Goal: Transaction & Acquisition: Purchase product/service

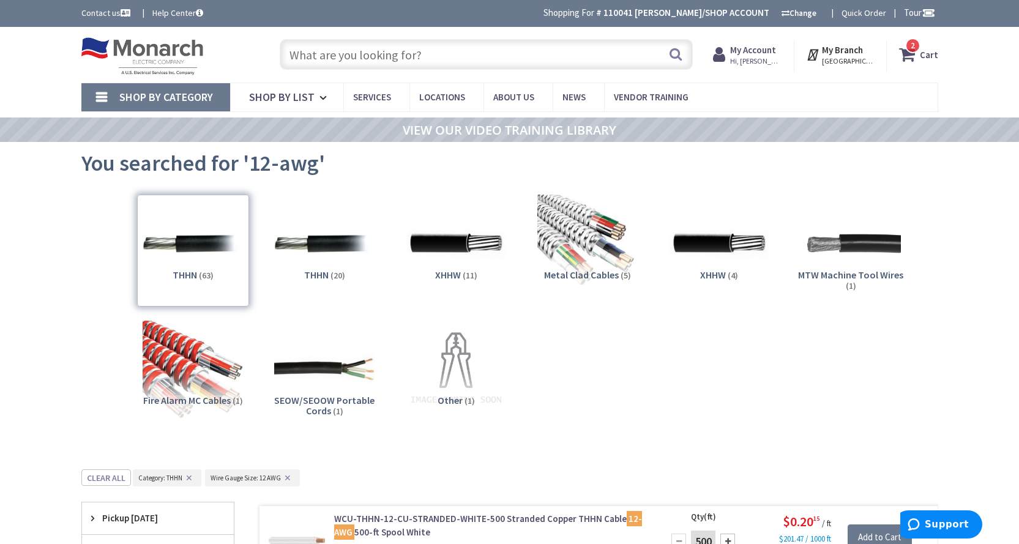
click at [406, 51] on input "text" at bounding box center [486, 54] width 413 height 31
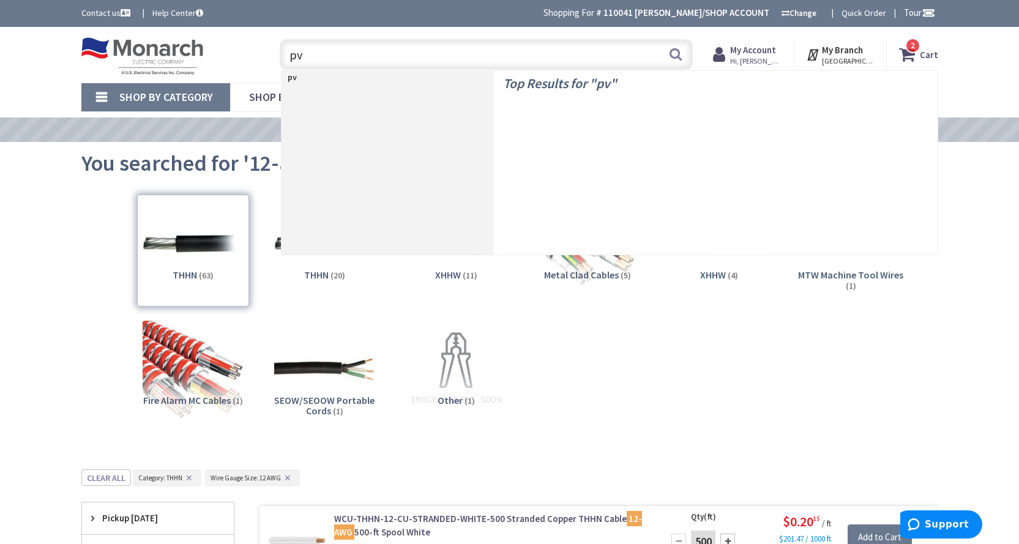
type input "pvc"
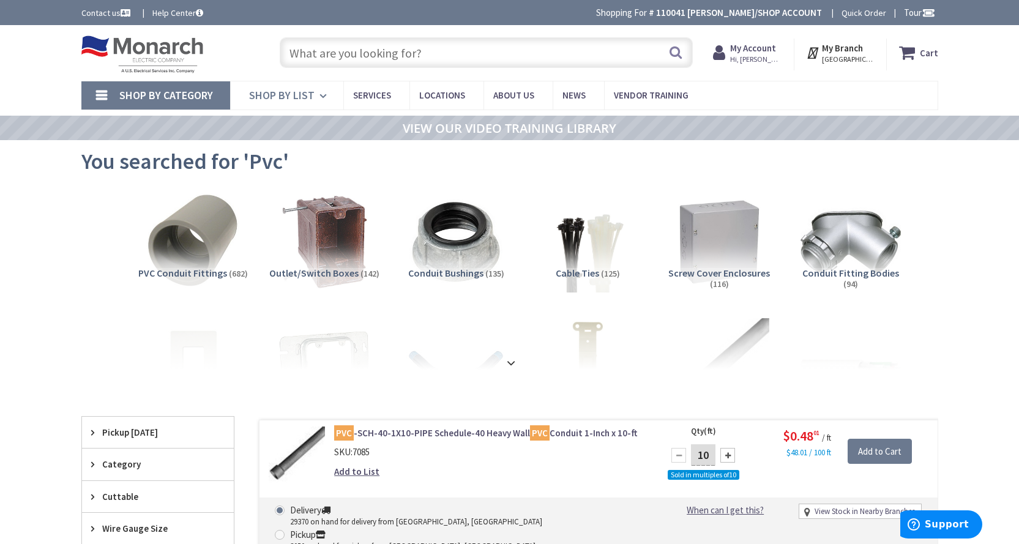
type input "[STREET_ADDRESS]"
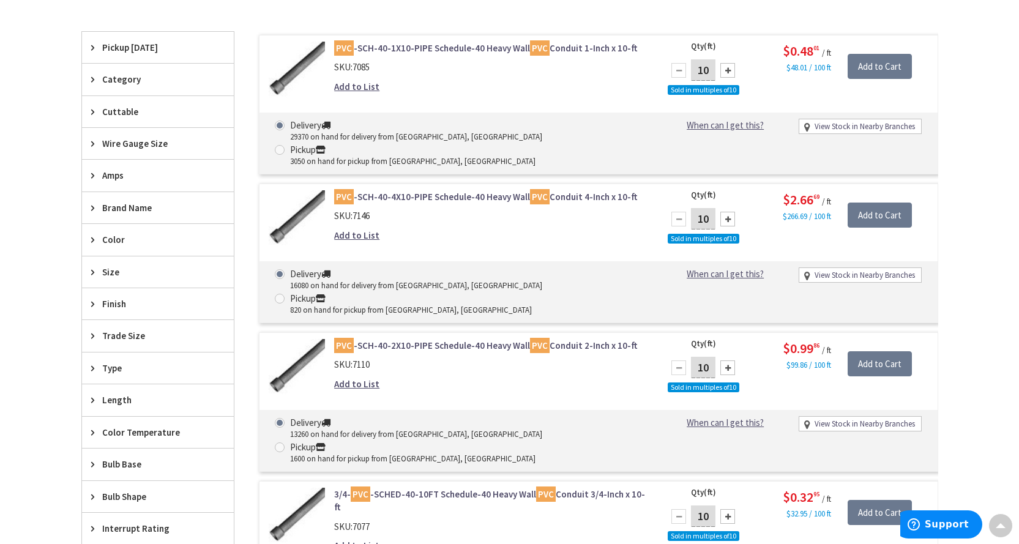
scroll to position [430, 0]
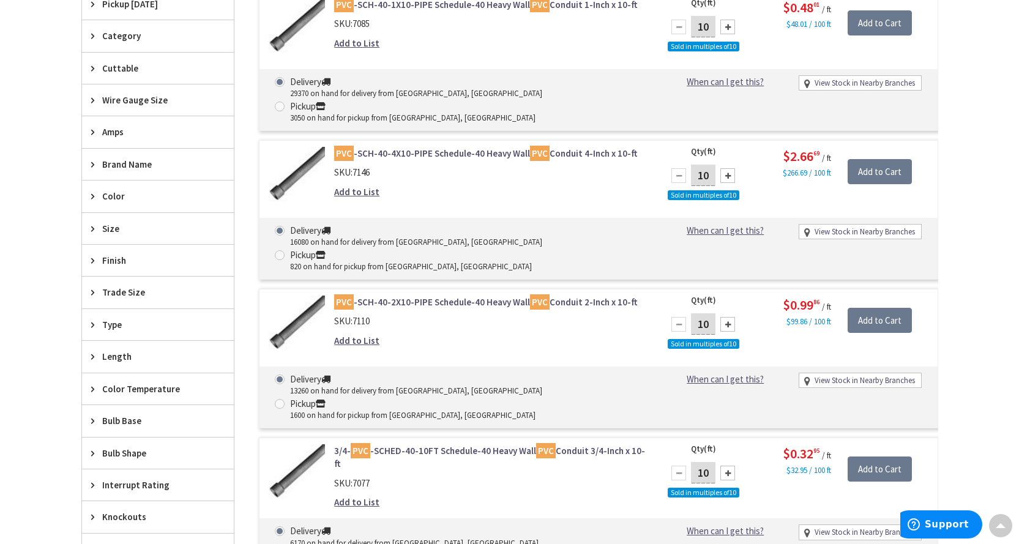
click at [111, 223] on span "Size" at bounding box center [152, 228] width 100 height 13
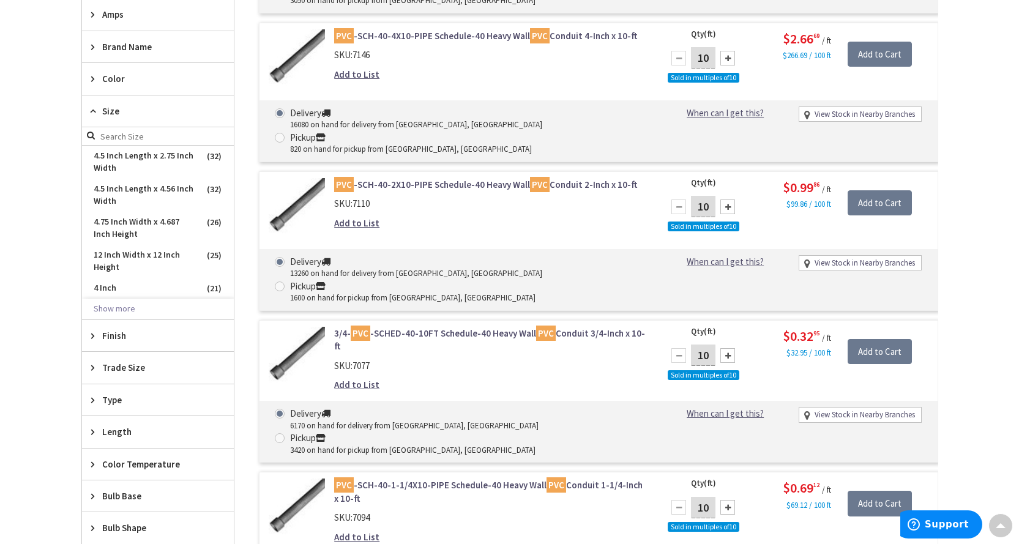
scroll to position [553, 0]
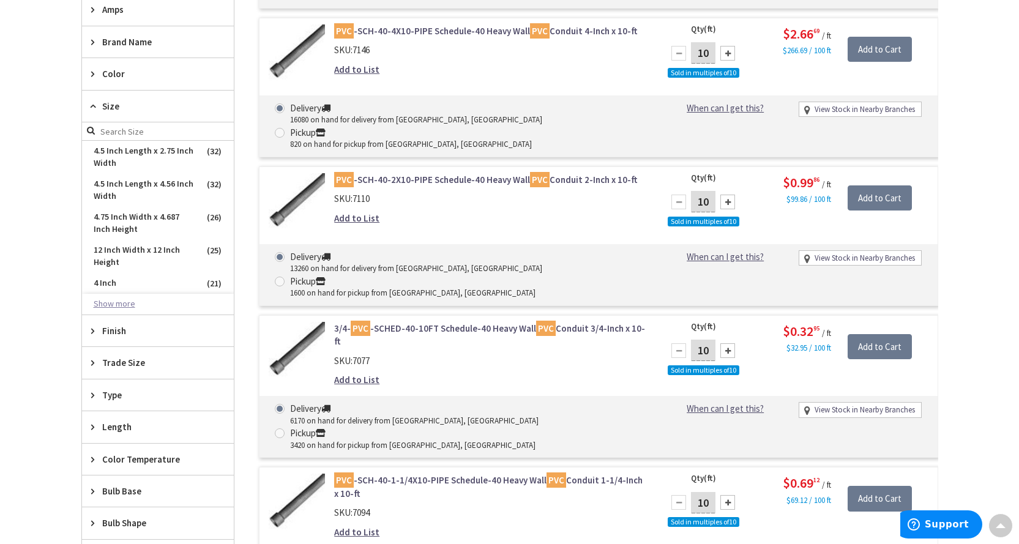
click at [116, 309] on button "Show more" at bounding box center [158, 304] width 152 height 21
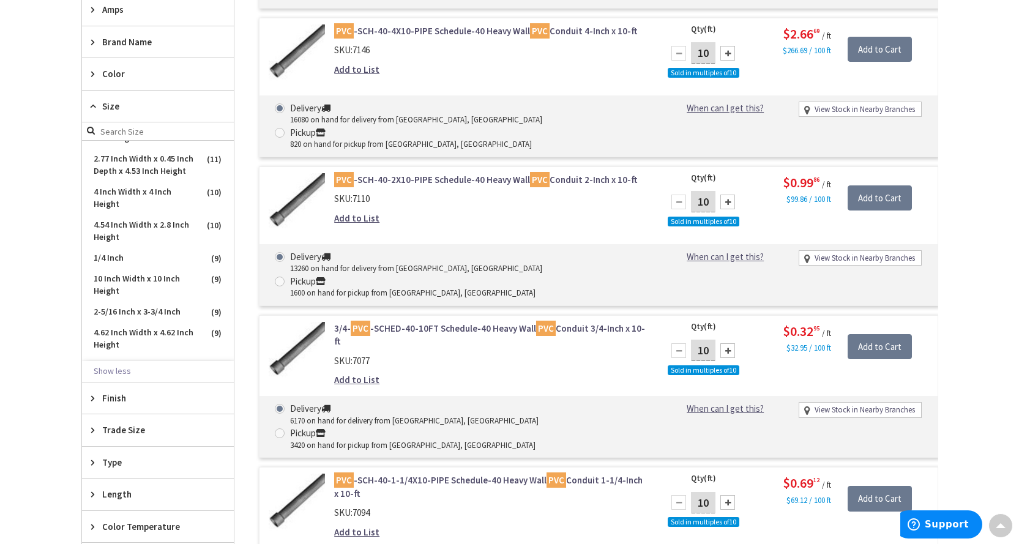
scroll to position [539, 0]
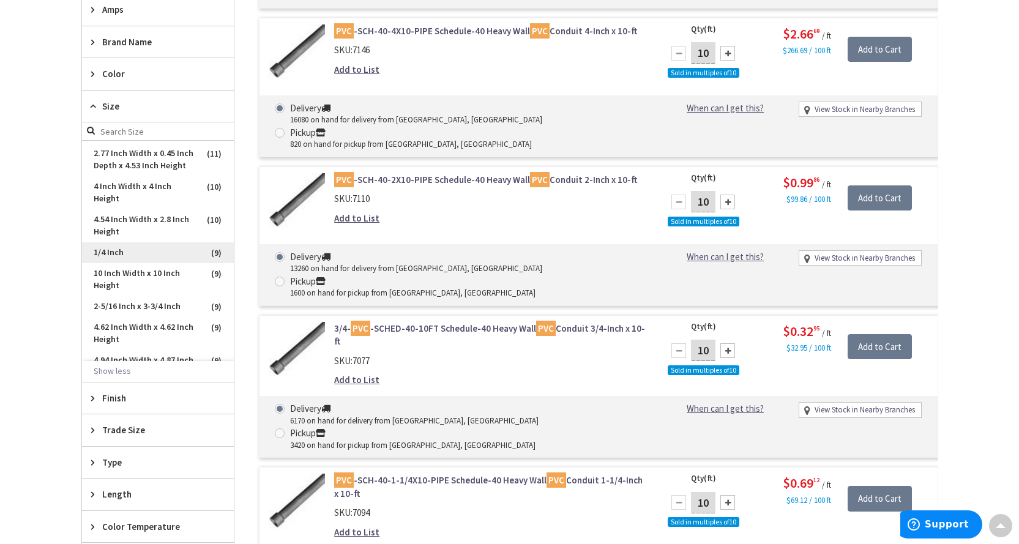
click at [115, 263] on span "1/4 Inch" at bounding box center [158, 252] width 152 height 21
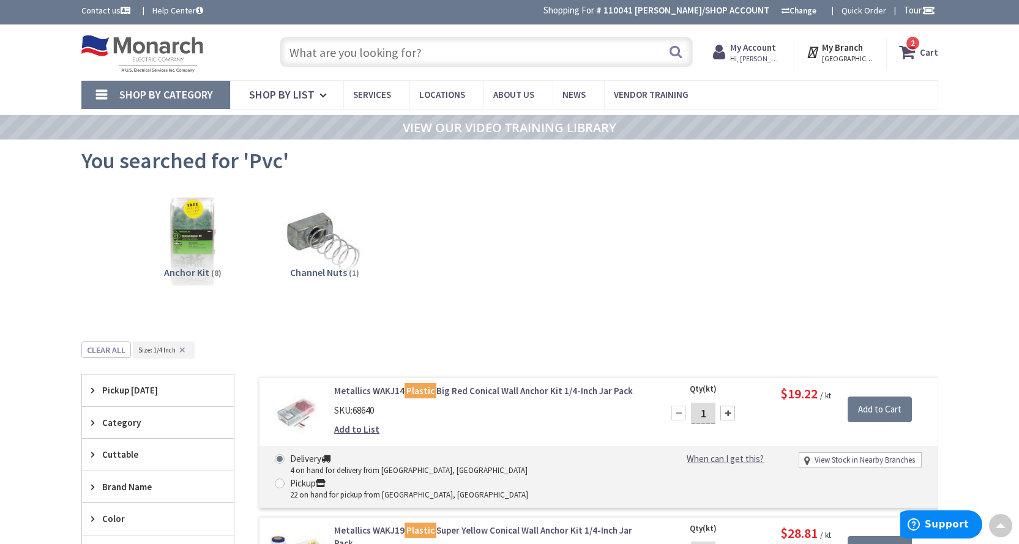
scroll to position [0, 0]
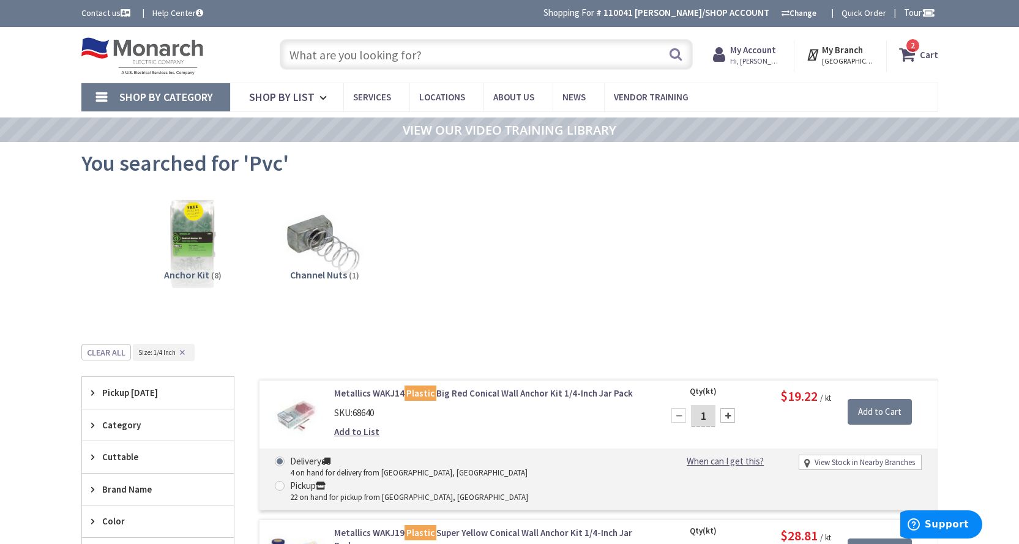
click at [359, 54] on input "text" at bounding box center [486, 54] width 413 height 31
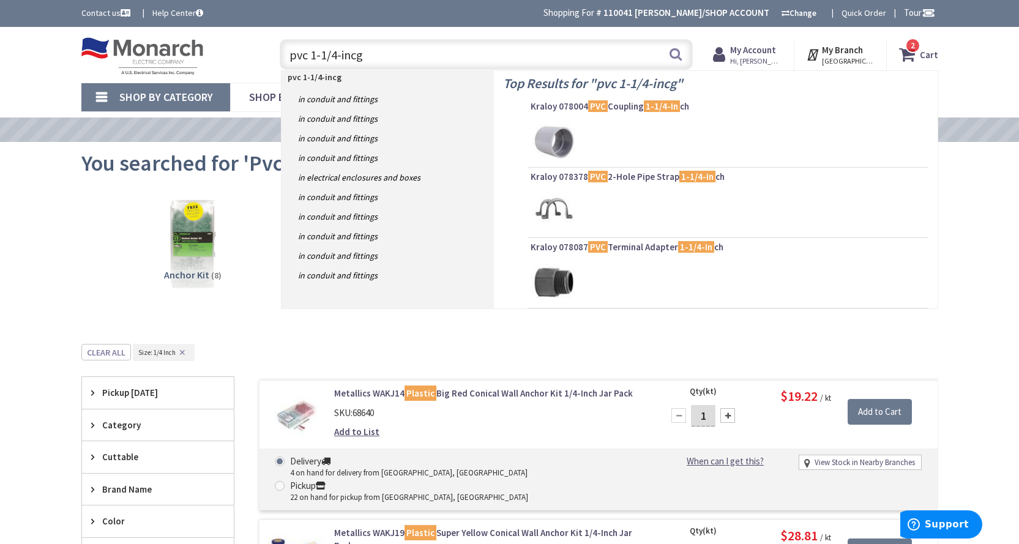
type input "pvc 1-1/4-incgh"
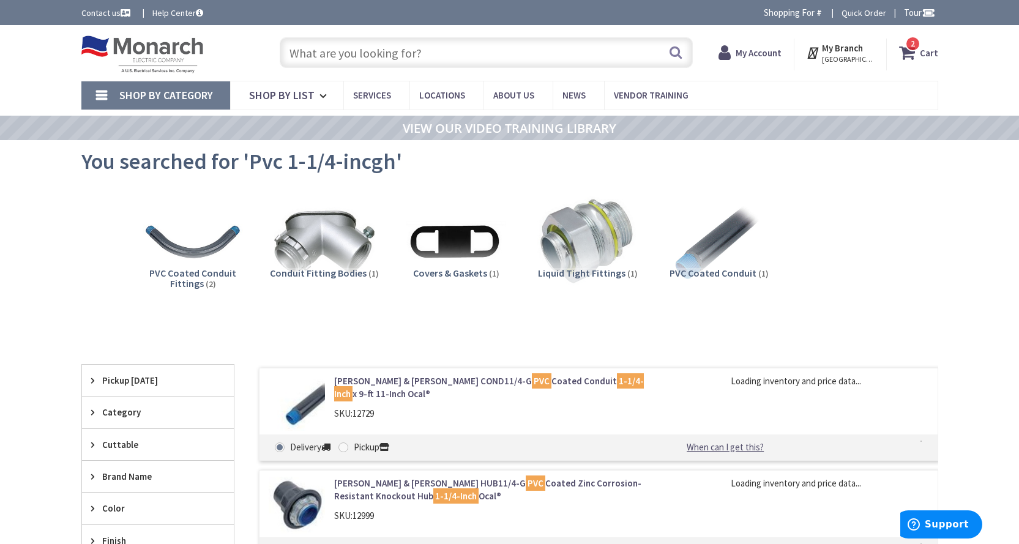
click at [361, 57] on input "text" at bounding box center [486, 52] width 413 height 31
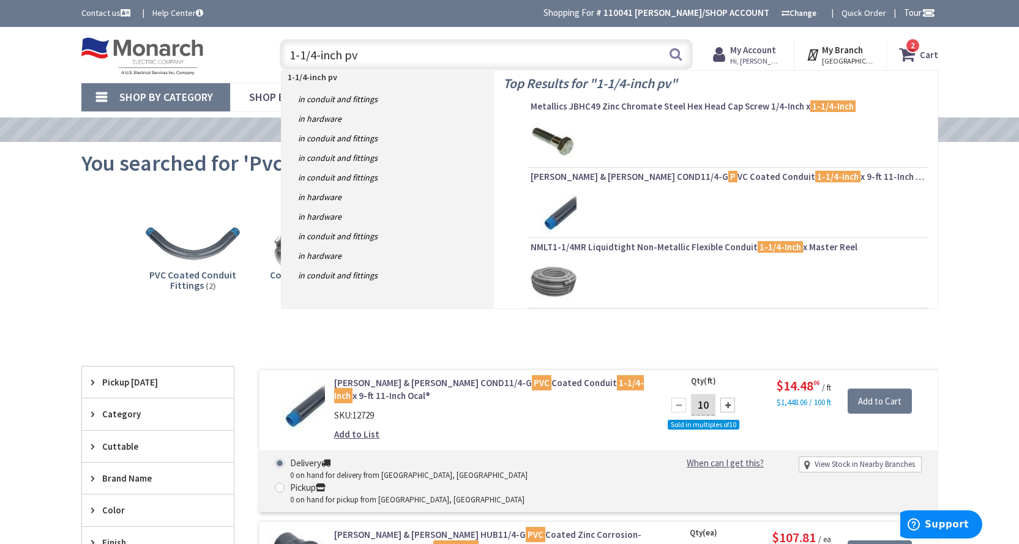
type input "1-1/4-inch pvc"
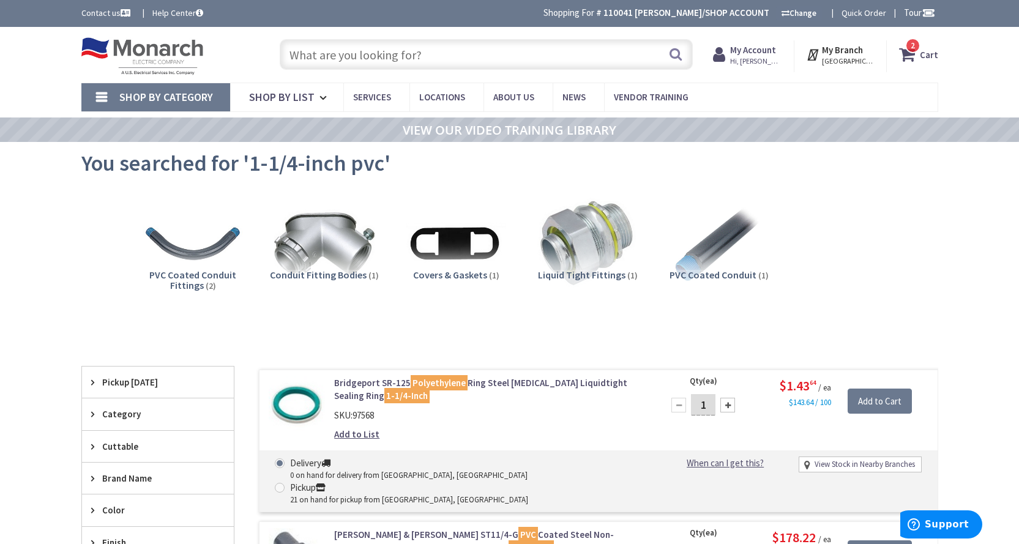
click at [418, 65] on input "text" at bounding box center [486, 54] width 413 height 31
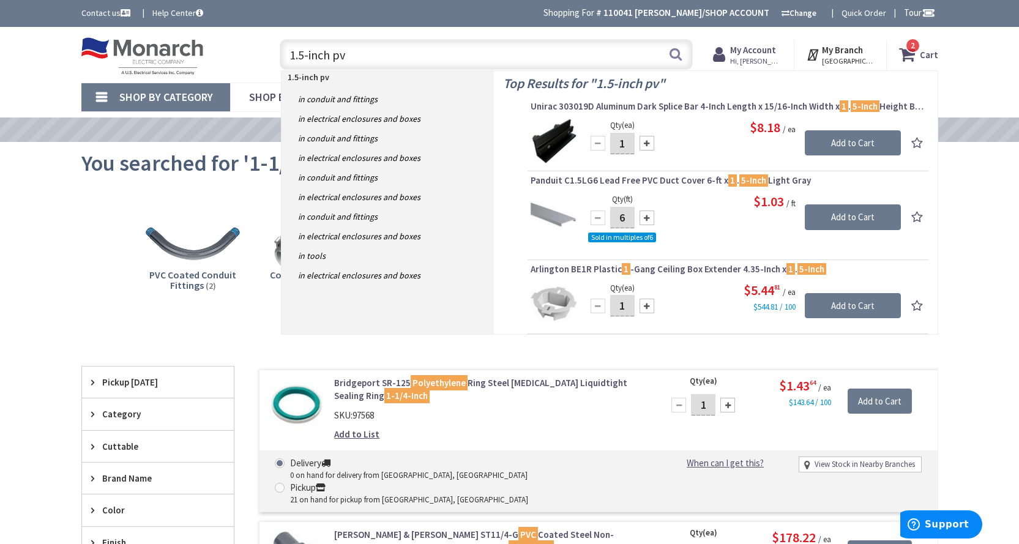
type input "1.5-inch pvc"
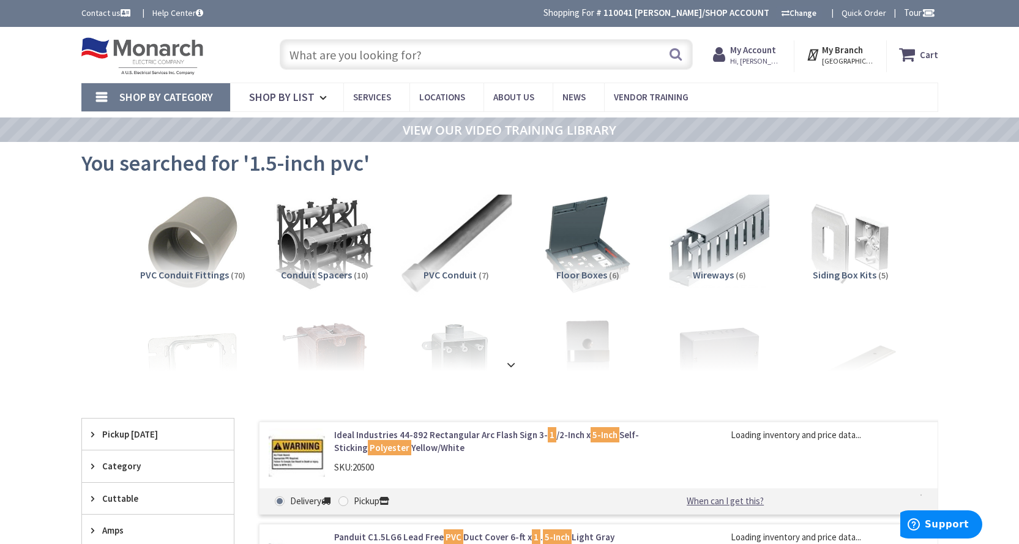
click at [462, 239] on img at bounding box center [455, 244] width 111 height 111
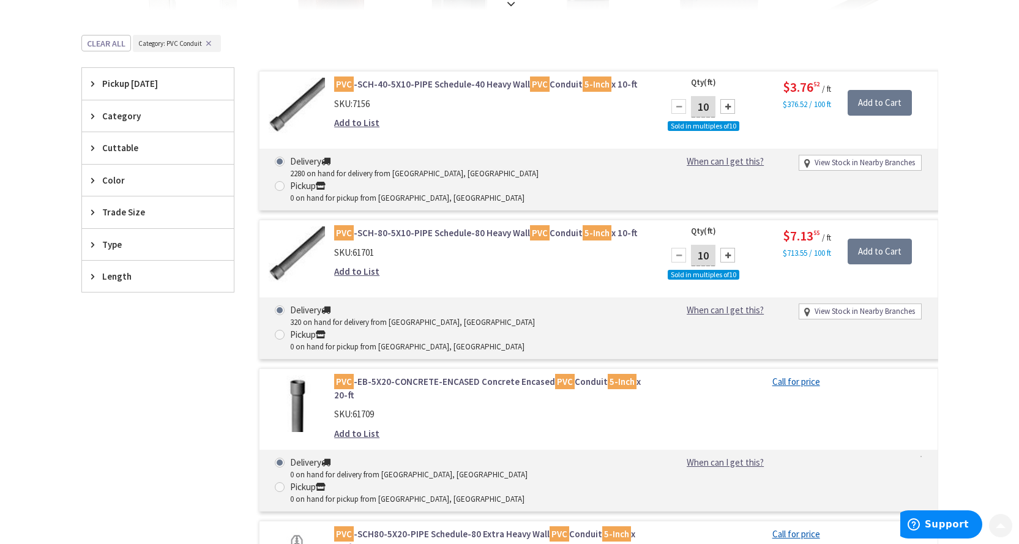
scroll to position [367, 0]
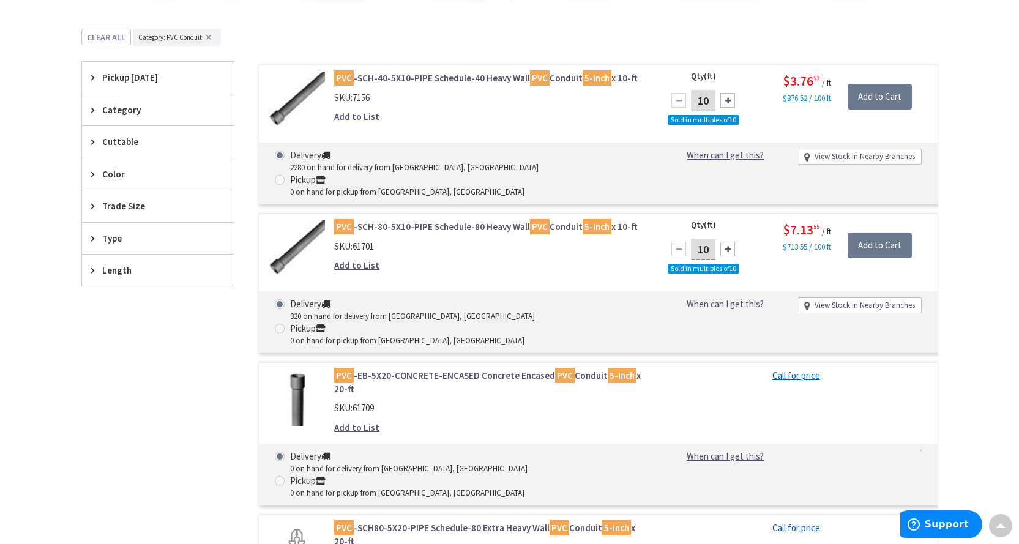
click at [137, 203] on span "Trade Size" at bounding box center [152, 206] width 100 height 13
click at [189, 255] on span "5 Inch" at bounding box center [158, 251] width 152 height 21
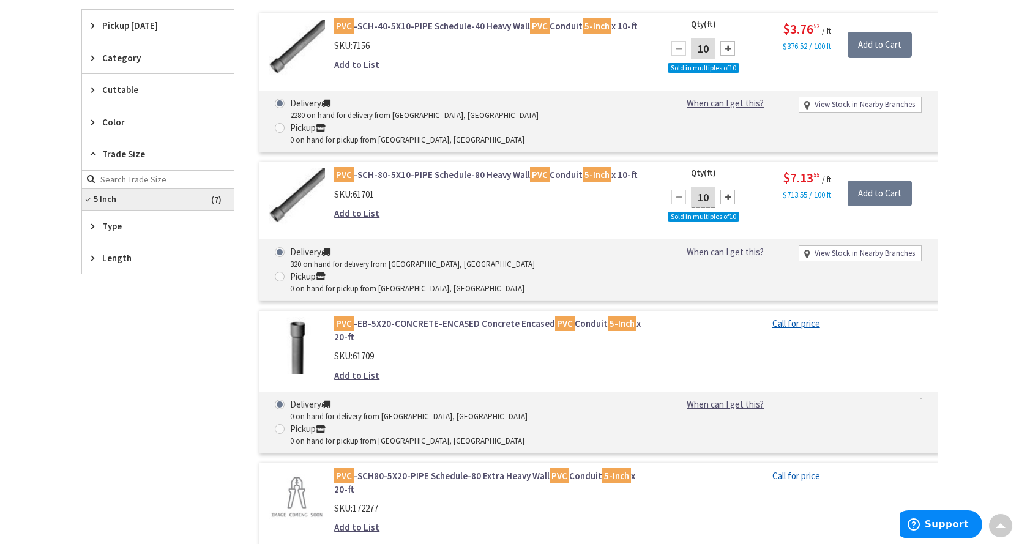
scroll to position [0, 0]
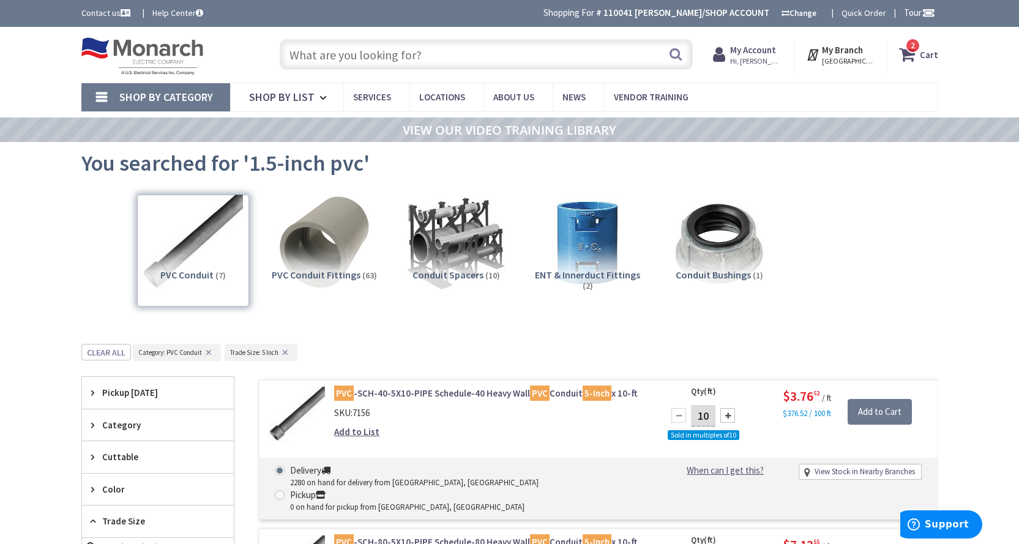
click at [342, 48] on input "text" at bounding box center [486, 54] width 413 height 31
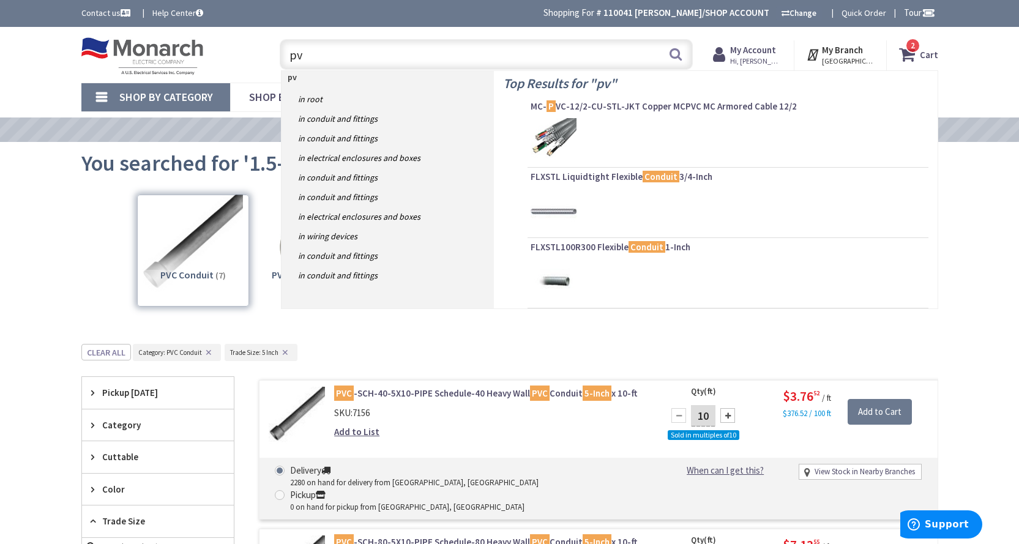
type input "pvc"
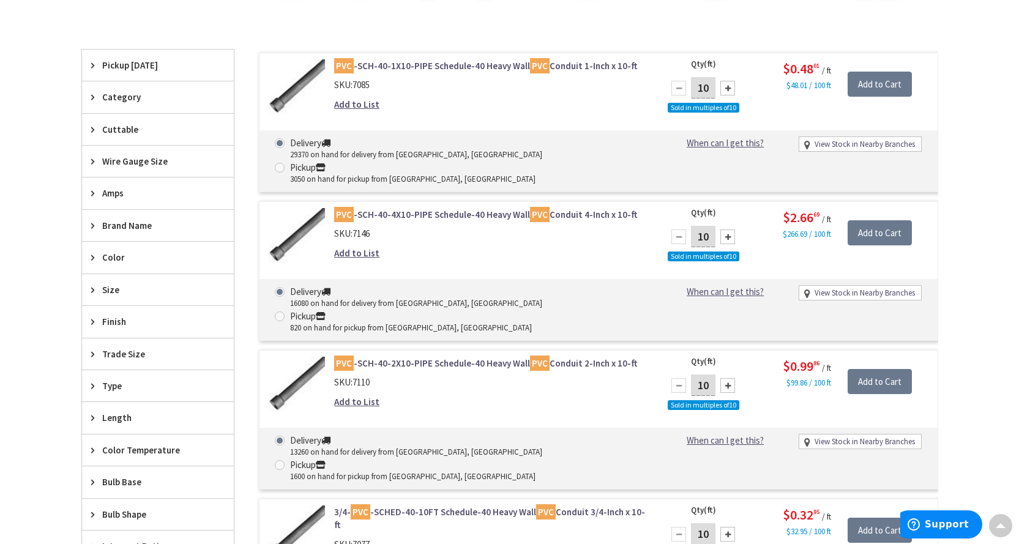
scroll to position [369, 0]
click at [107, 353] on span "Trade Size" at bounding box center [152, 353] width 100 height 13
click at [118, 501] on button "Show more" at bounding box center [158, 503] width 152 height 21
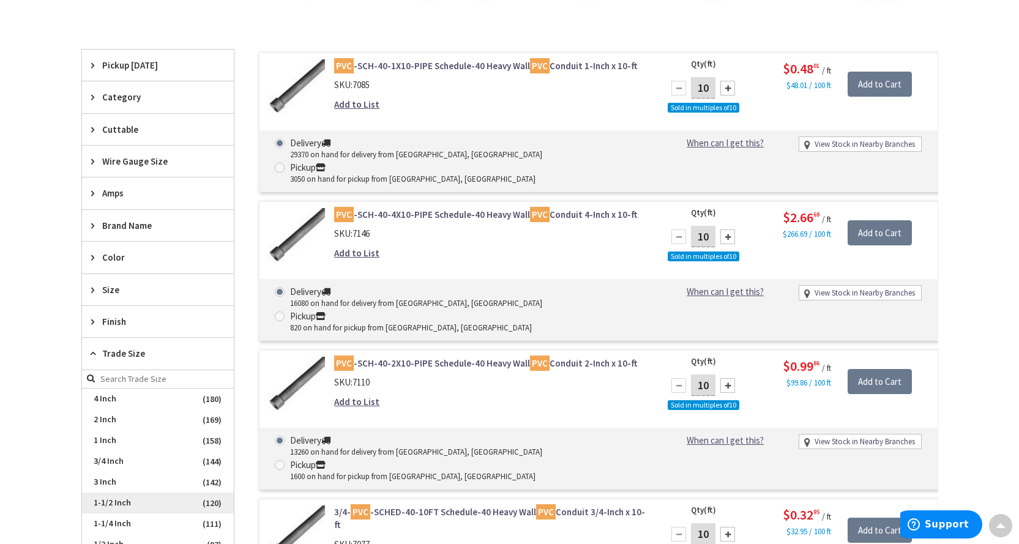
click at [122, 501] on span "1-1/2 Inch" at bounding box center [158, 503] width 152 height 21
